Goal: Navigation & Orientation: Find specific page/section

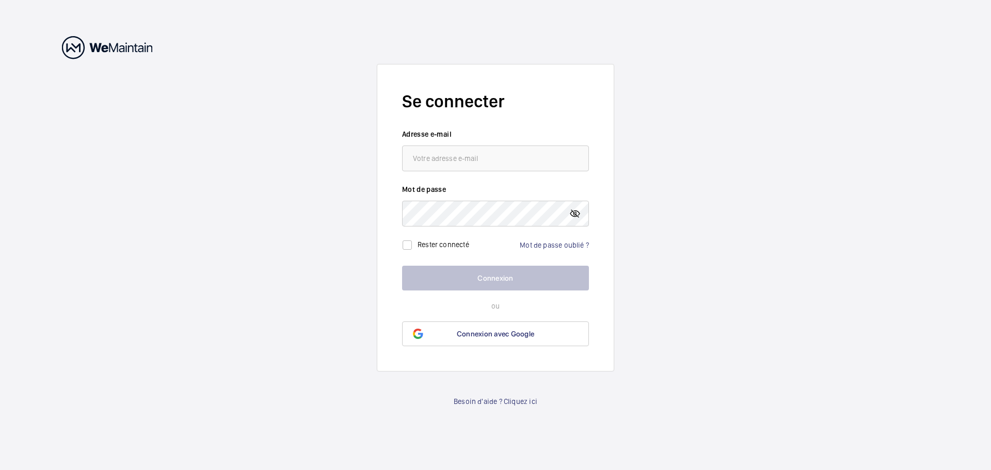
click at [576, 213] on mat-icon at bounding box center [575, 214] width 12 height 12
click at [574, 218] on mat-icon at bounding box center [575, 214] width 12 height 12
click at [226, 222] on wm-front-auth-container "Se connecter Adresse e-mail Mot de passe Rester connecté Mot de passe oublié ? …" at bounding box center [495, 235] width 991 height 470
click at [453, 163] on input "email" at bounding box center [495, 159] width 187 height 26
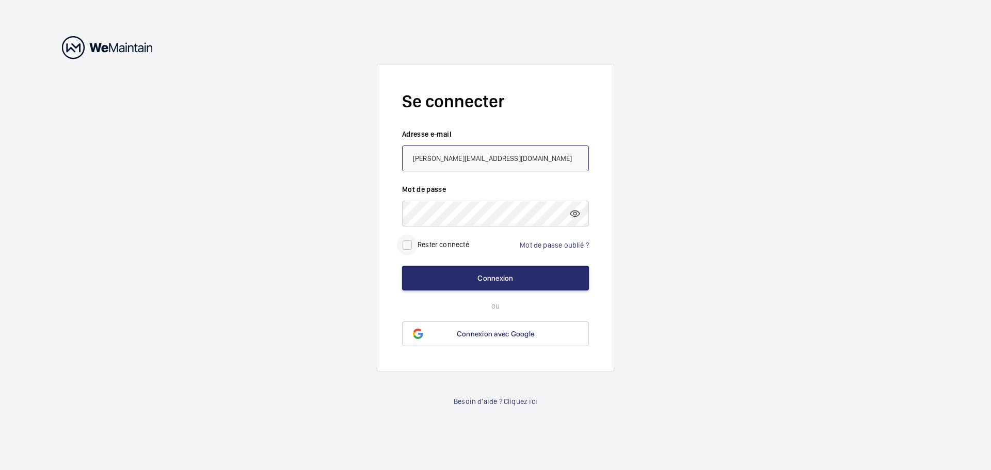
type input "[PERSON_NAME][EMAIL_ADDRESS][DOMAIN_NAME]"
click at [404, 247] on input "checkbox" at bounding box center [407, 245] width 21 height 21
checkbox input "true"
click at [504, 273] on button "Connexion" at bounding box center [495, 278] width 187 height 25
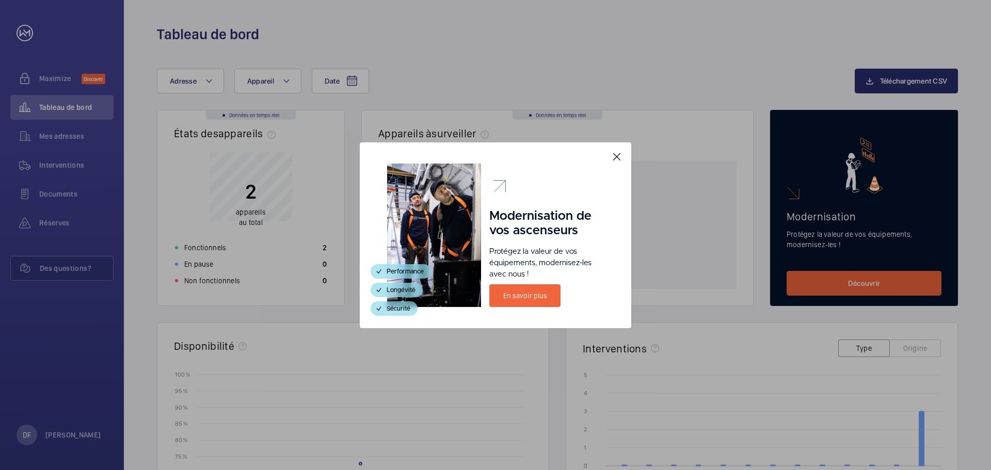
click at [626, 151] on div "Modernisation de vos ascenseurs Protégez la valeur de vos équipements, modernis…" at bounding box center [496, 236] width 272 height 186
click at [616, 153] on mat-icon at bounding box center [617, 157] width 12 height 12
